Goal: Check status: Check status

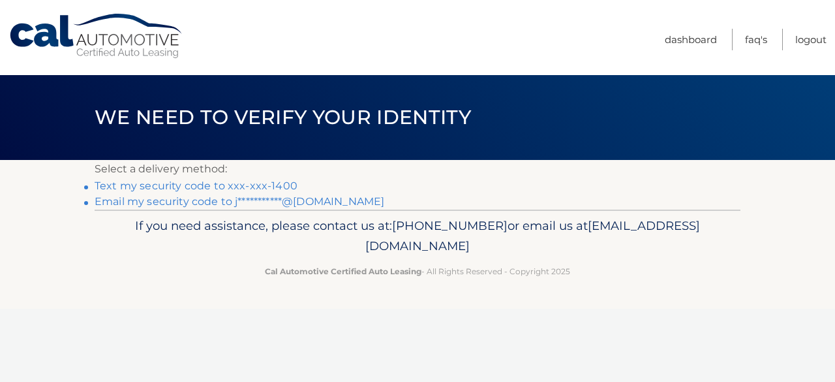
click at [274, 186] on link "Text my security code to xxx-xxx-1400" at bounding box center [196, 185] width 203 height 12
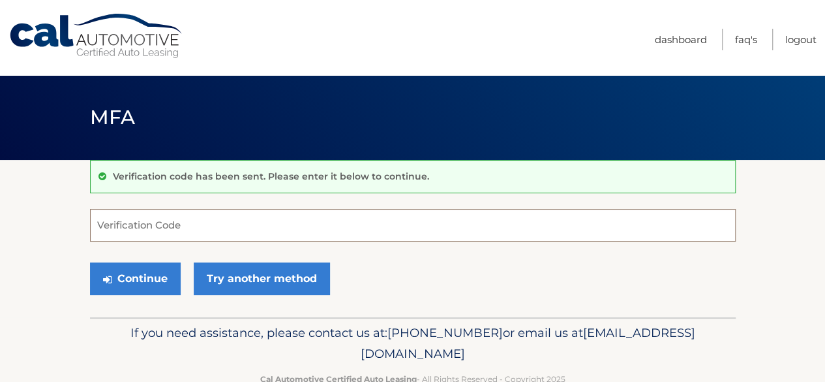
click at [171, 222] on input "Verification Code" at bounding box center [413, 225] width 646 height 33
type input "743793"
click at [90, 262] on button "Continue" at bounding box center [135, 278] width 91 height 33
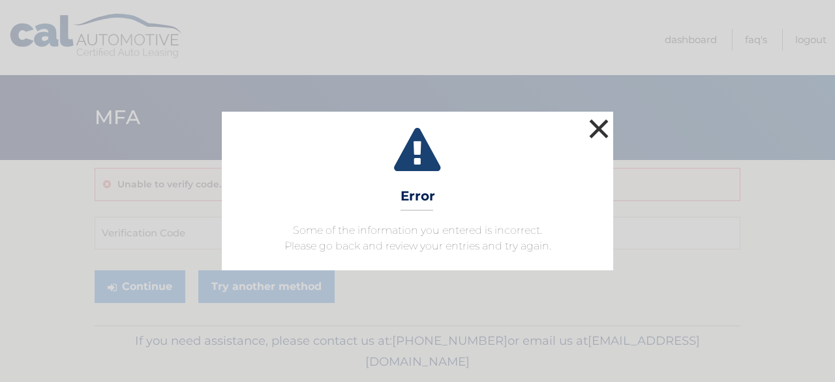
click at [605, 128] on button "×" at bounding box center [599, 128] width 26 height 26
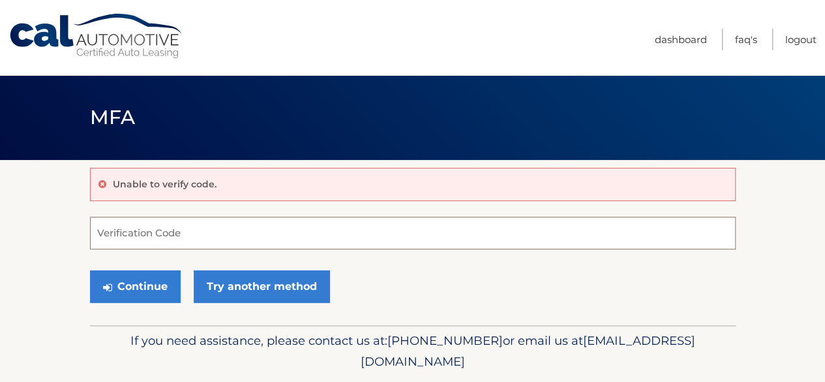
click at [295, 228] on input "Verification Code" at bounding box center [413, 233] width 646 height 33
type input "734793"
click at [90, 270] on button "Continue" at bounding box center [135, 286] width 91 height 33
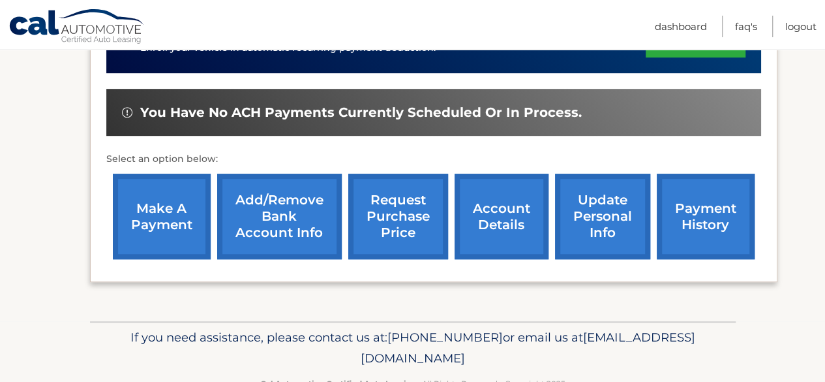
scroll to position [391, 0]
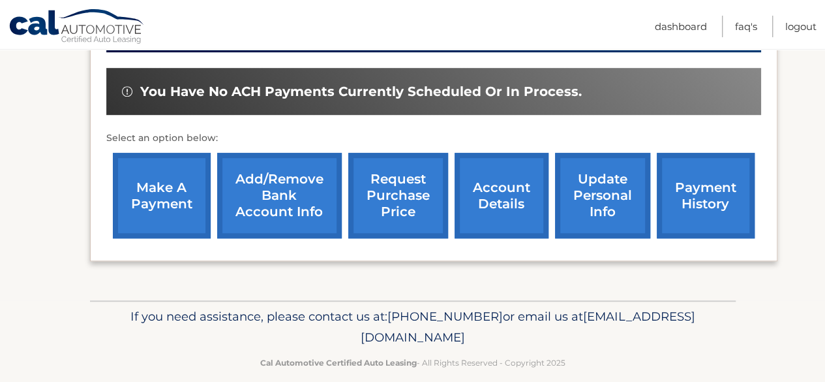
click at [419, 192] on link "request purchase price" at bounding box center [398, 195] width 100 height 85
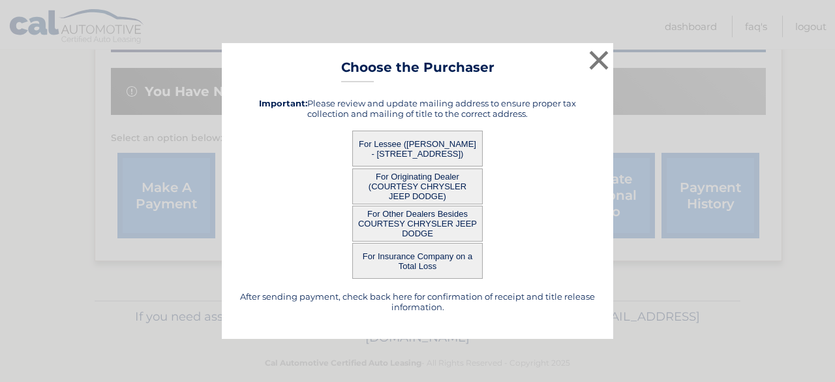
click at [417, 192] on button "For Originating Dealer (COURTESY CHRYSLER JEEP DODGE)" at bounding box center [417, 186] width 130 height 36
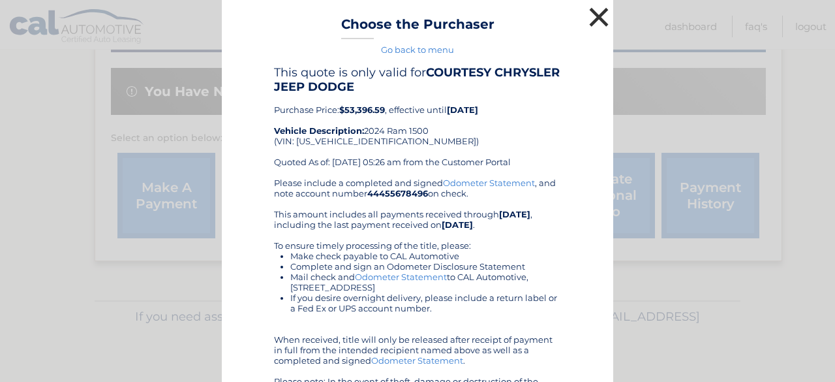
click at [590, 16] on button "×" at bounding box center [599, 17] width 26 height 26
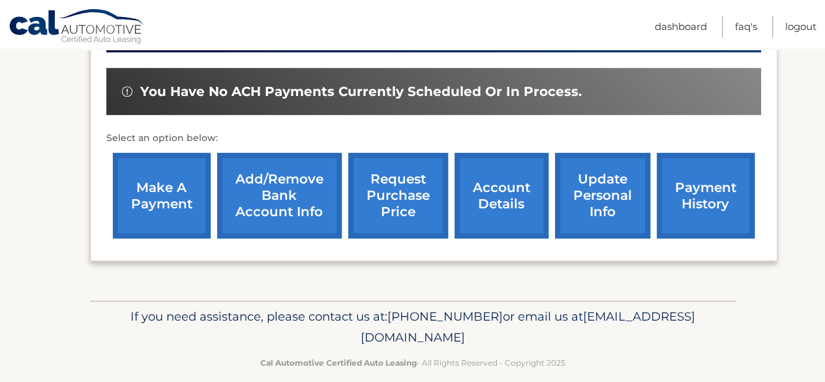
click at [407, 199] on link "request purchase price" at bounding box center [398, 195] width 100 height 85
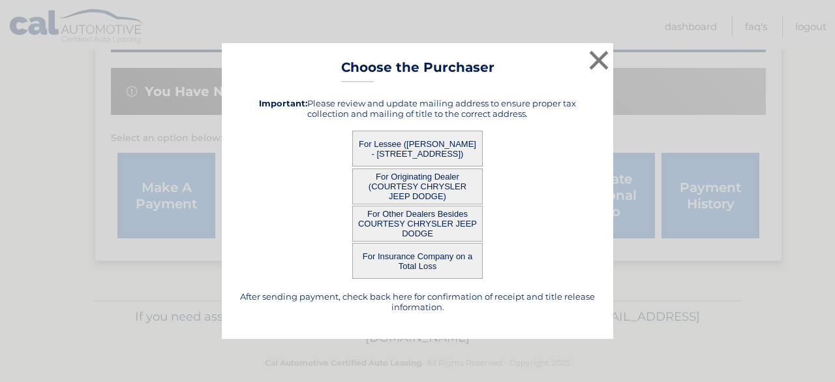
click at [413, 220] on button "For Other Dealers Besides COURTESY CHRYSLER JEEP DODGE" at bounding box center [417, 223] width 130 height 36
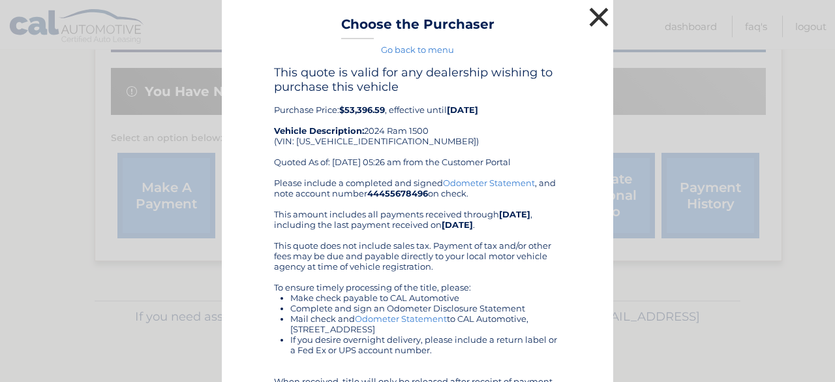
click at [588, 12] on button "×" at bounding box center [599, 17] width 26 height 26
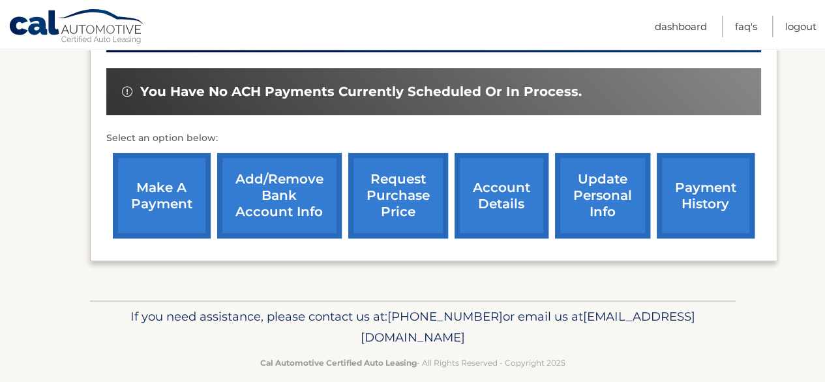
scroll to position [408, 0]
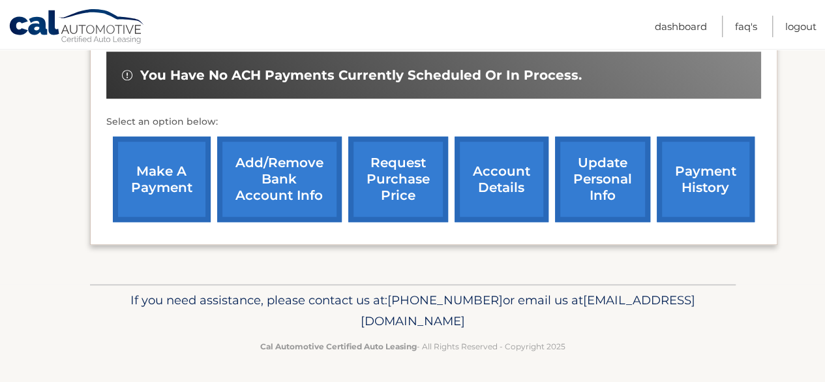
click at [498, 161] on link "account details" at bounding box center [502, 178] width 94 height 85
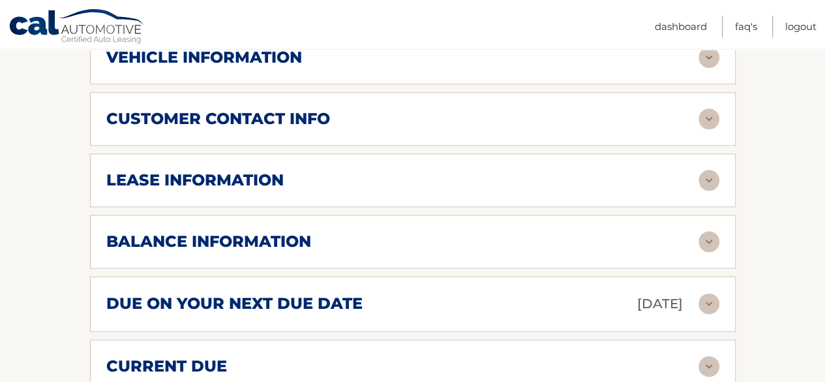
scroll to position [717, 0]
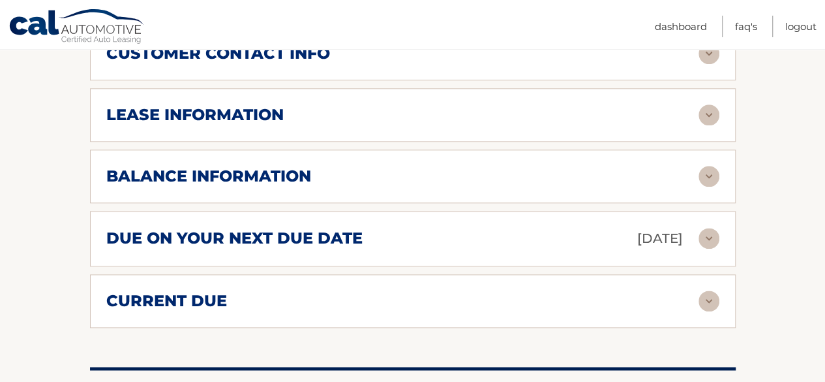
click at [708, 174] on img at bounding box center [709, 176] width 21 height 21
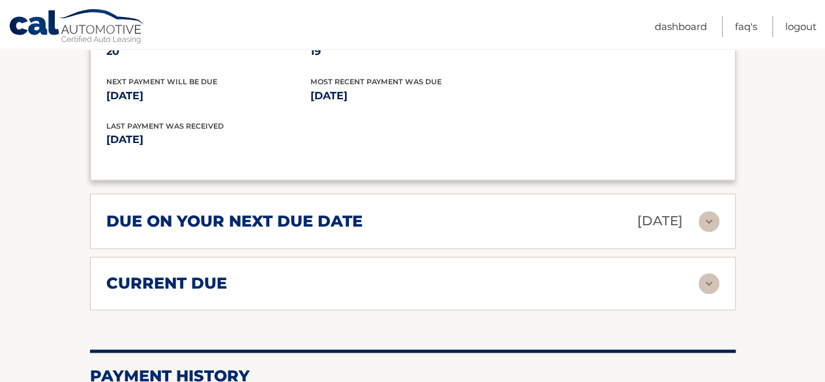
scroll to position [913, 0]
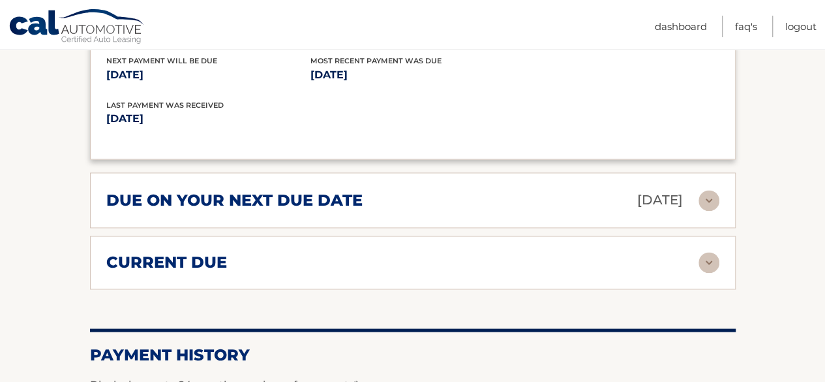
click at [712, 196] on img at bounding box center [709, 200] width 21 height 21
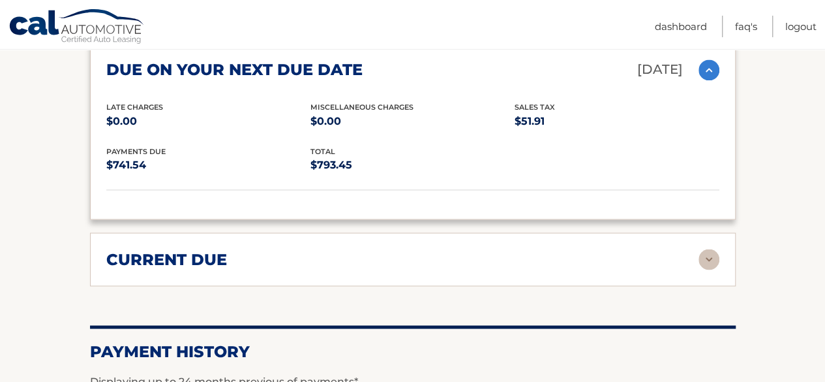
scroll to position [1109, 0]
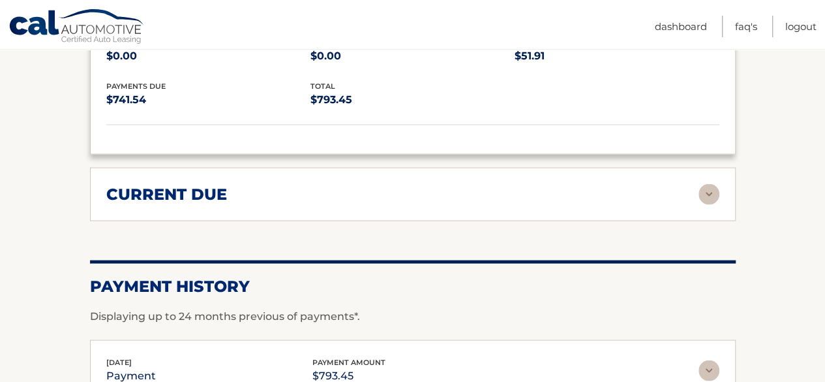
click at [705, 187] on img at bounding box center [709, 193] width 21 height 21
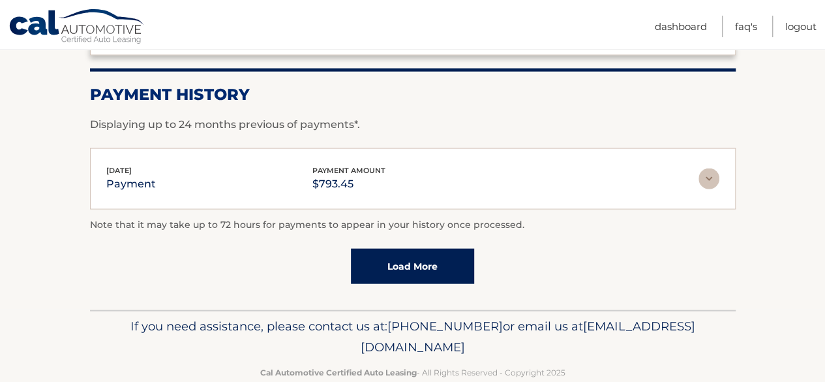
scroll to position [1416, 0]
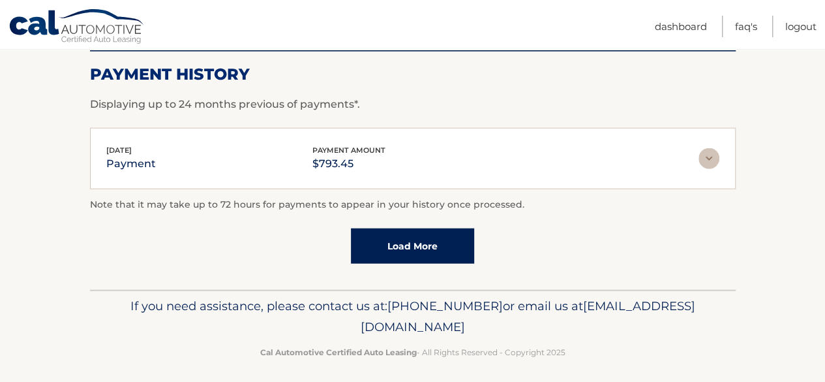
click at [443, 228] on link "Load More" at bounding box center [412, 245] width 123 height 35
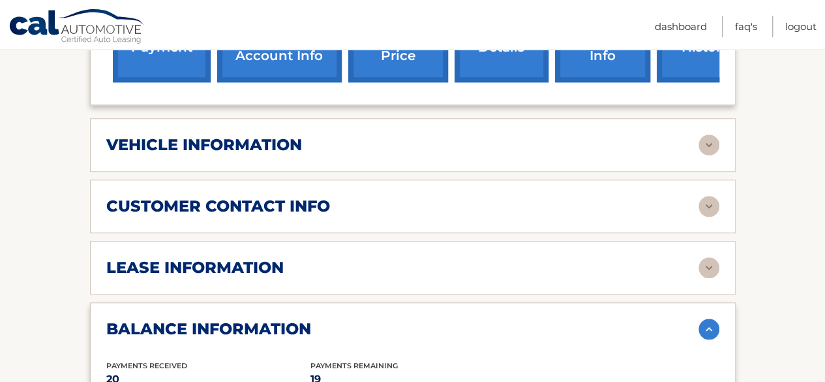
scroll to position [586, 0]
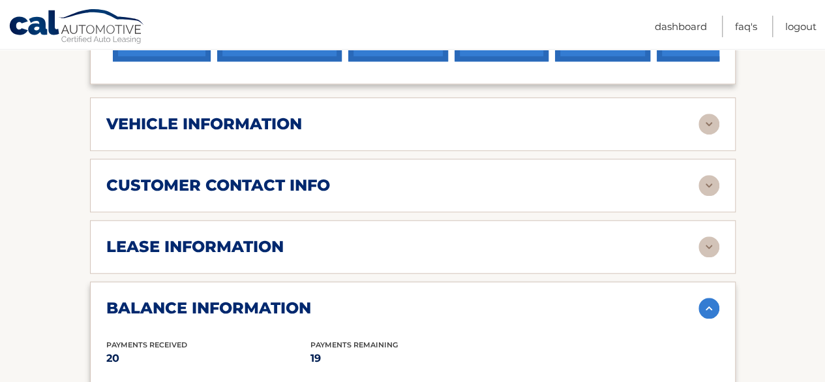
drag, startPoint x: 709, startPoint y: 247, endPoint x: 693, endPoint y: 247, distance: 15.7
click at [708, 247] on img at bounding box center [709, 246] width 21 height 21
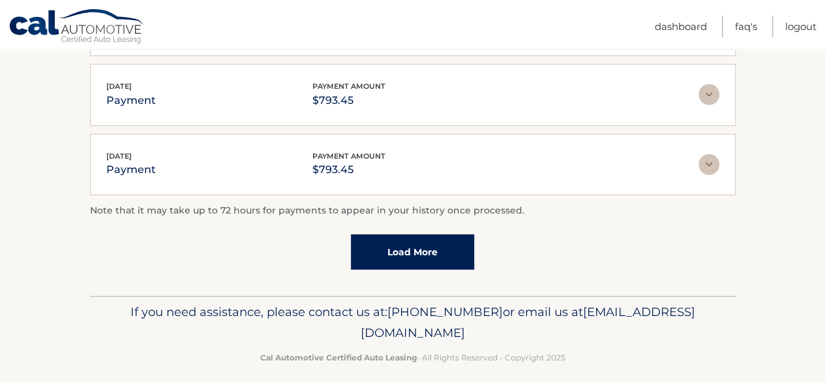
scroll to position [2002, 0]
